Goal: Task Accomplishment & Management: Complete application form

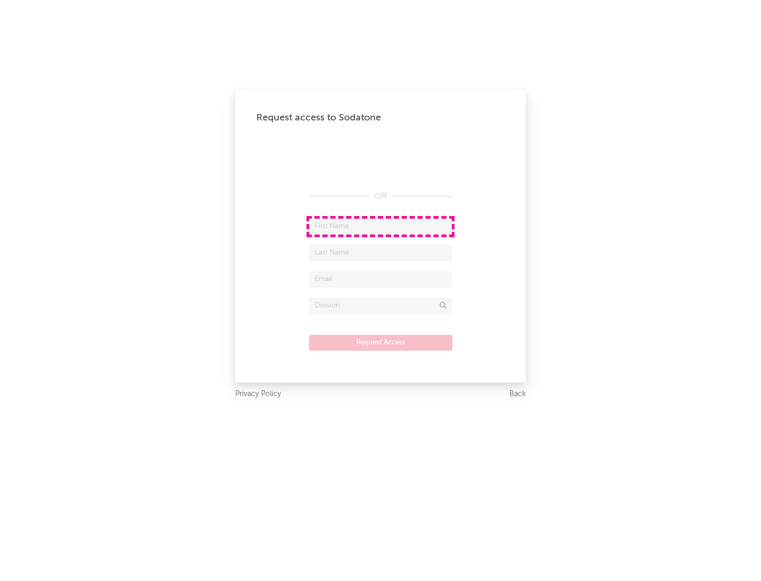
click at [381, 226] on input "text" at bounding box center [380, 227] width 143 height 16
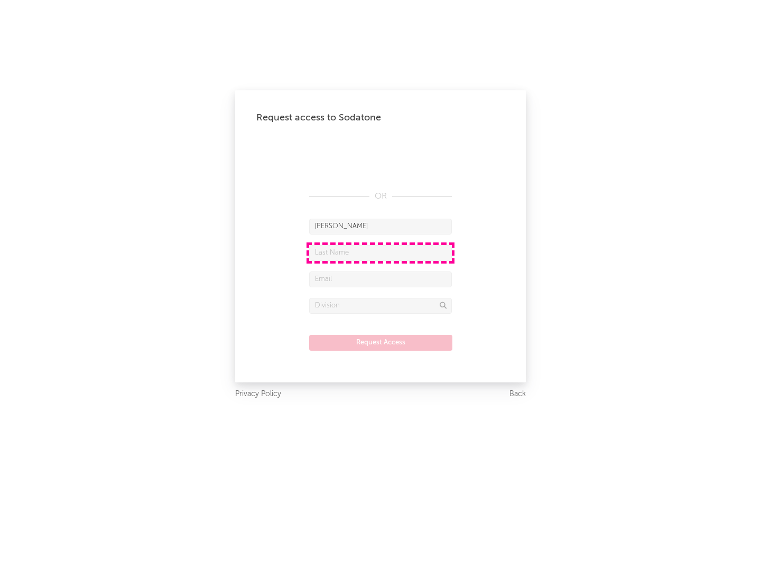
type input "[PERSON_NAME]"
click at [381, 253] on input "text" at bounding box center [380, 253] width 143 height 16
type input "[PERSON_NAME]"
click at [381, 279] on input "text" at bounding box center [380, 280] width 143 height 16
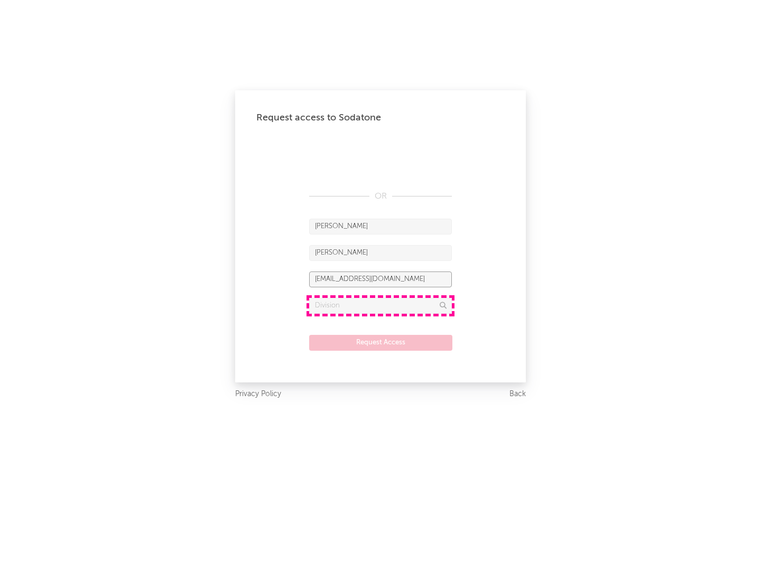
type input "[EMAIL_ADDRESS][DOMAIN_NAME]"
click at [381, 306] on input "text" at bounding box center [380, 306] width 143 height 16
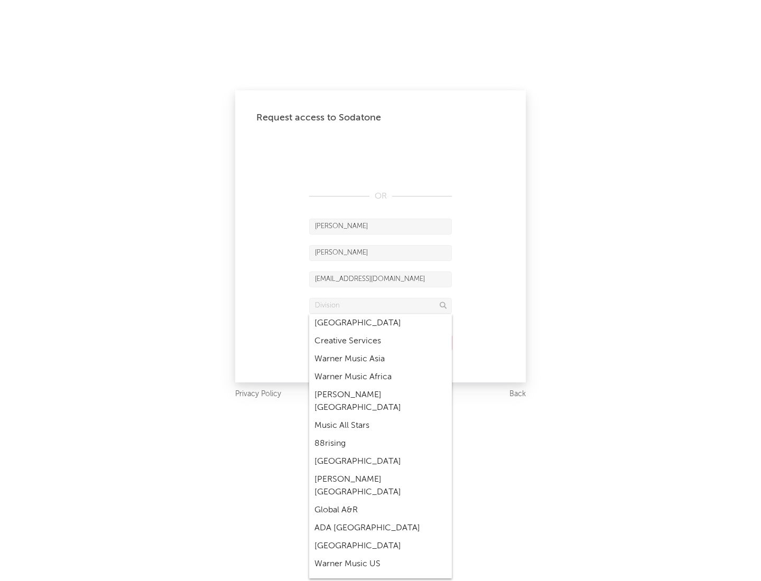
click at [381, 417] on div "Music All Stars" at bounding box center [380, 426] width 143 height 18
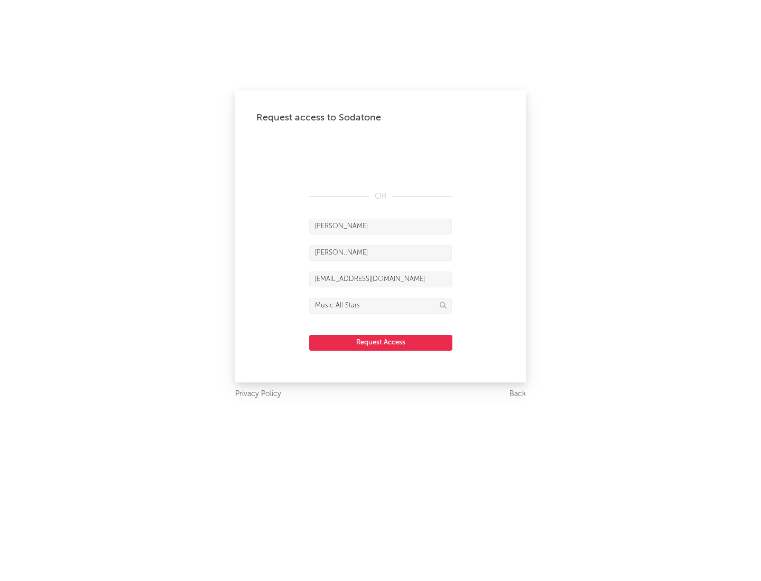
type input "Music All Stars"
click at [381, 343] on button "Request Access" at bounding box center [380, 343] width 143 height 16
